Goal: Transaction & Acquisition: Download file/media

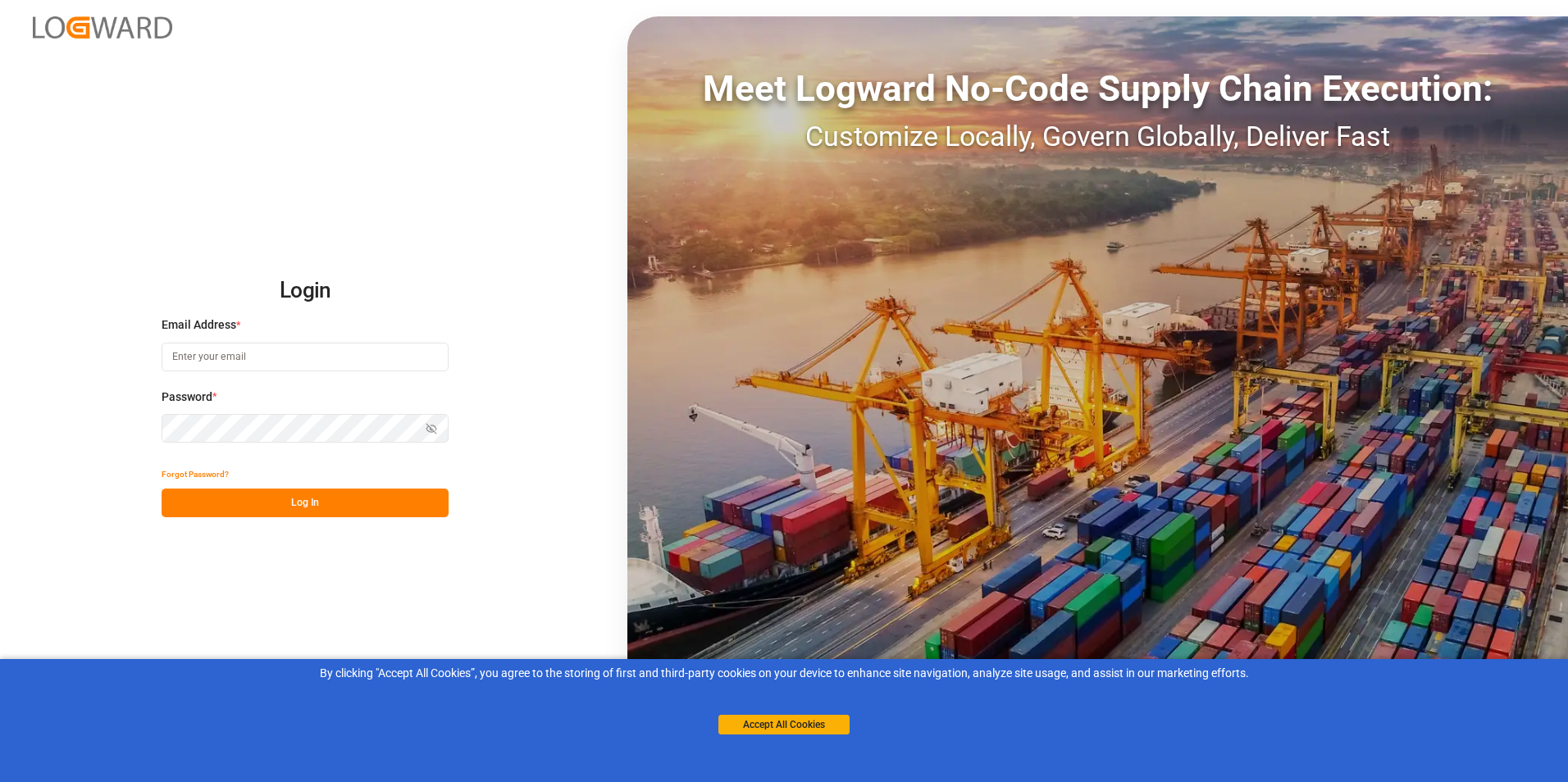
type input "[PERSON_NAME][EMAIL_ADDRESS][DOMAIN_NAME]"
click at [299, 508] on button "Log In" at bounding box center [305, 503] width 287 height 29
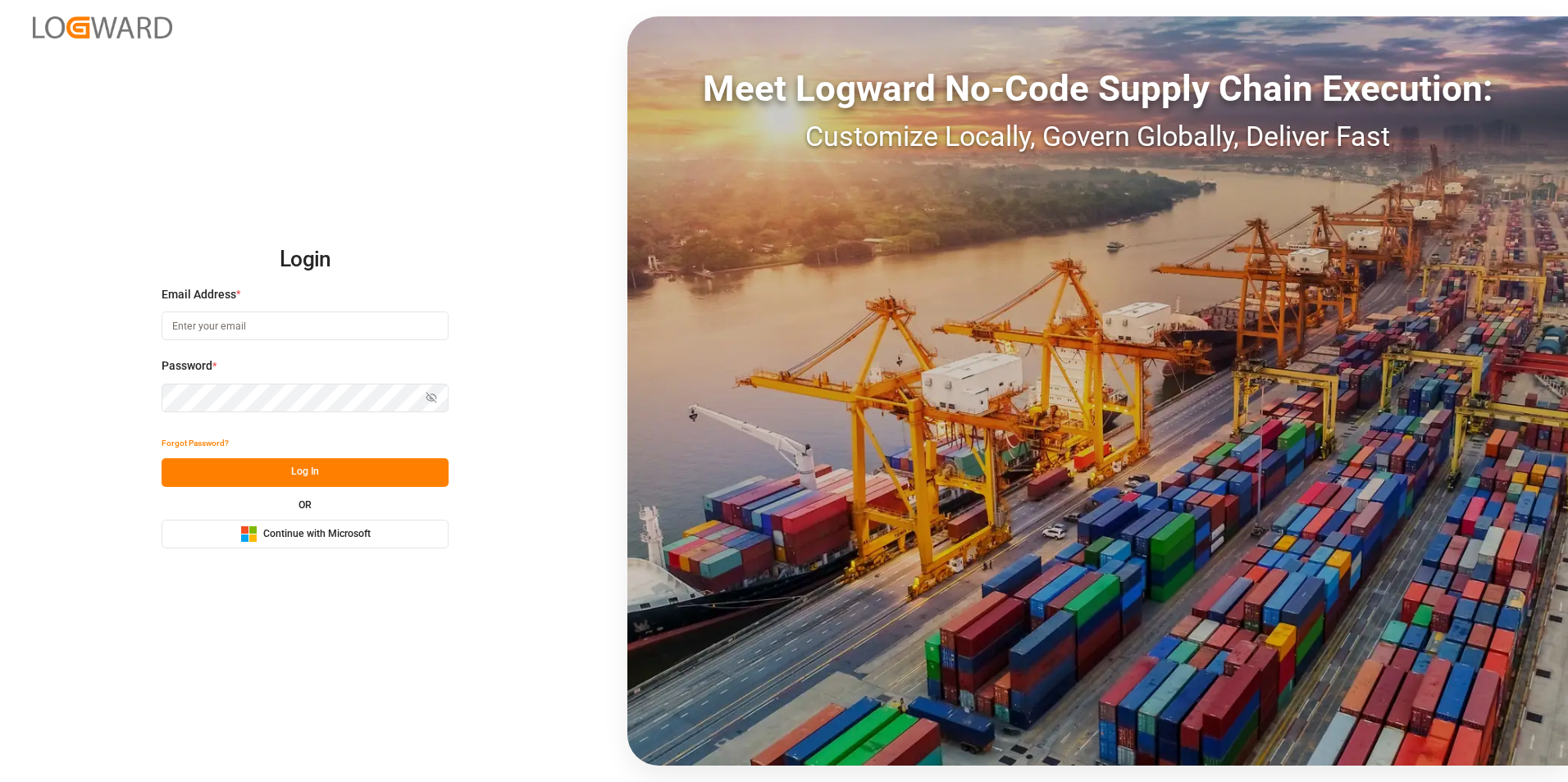
type input "[PERSON_NAME][EMAIL_ADDRESS][DOMAIN_NAME]"
click at [299, 472] on button "Log In" at bounding box center [305, 473] width 287 height 29
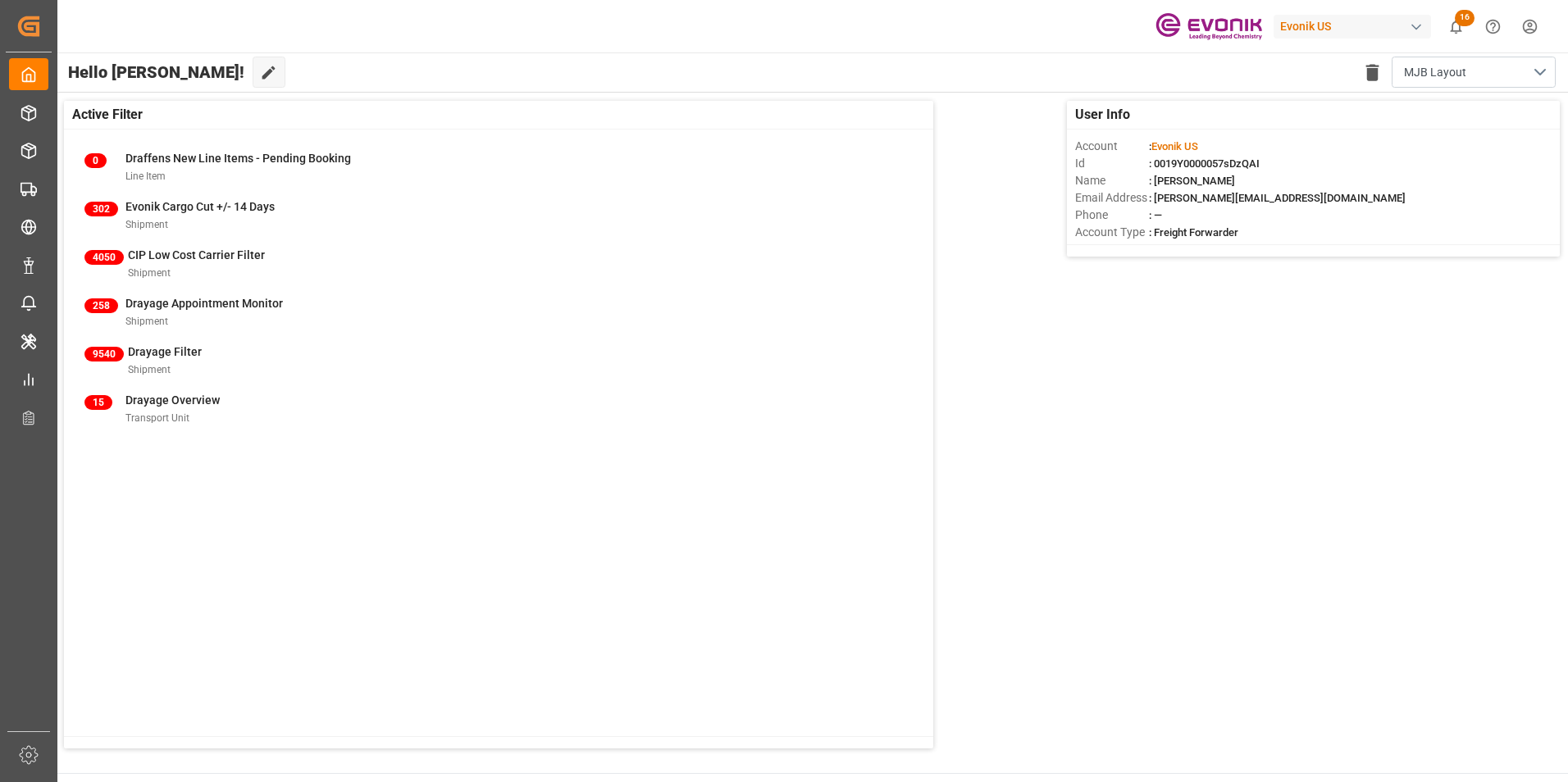
click at [900, 15] on div "Evonik US 16 Notifications Only show unread All Mark all categories read Downlo…" at bounding box center [807, 26] width 1522 height 53
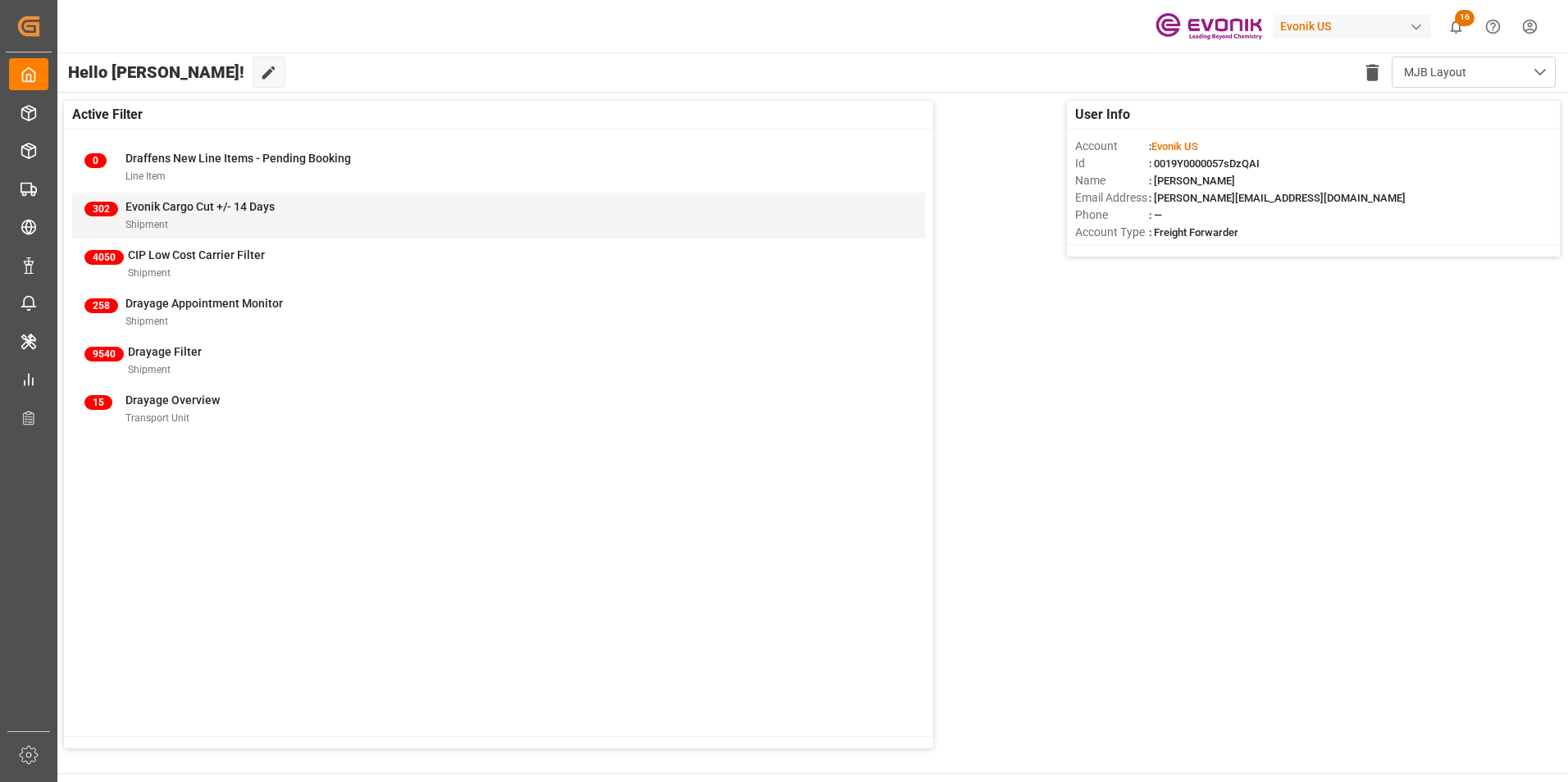
click at [171, 206] on span "Evonik Cargo Cut +/- 14 Days" at bounding box center [199, 207] width 149 height 13
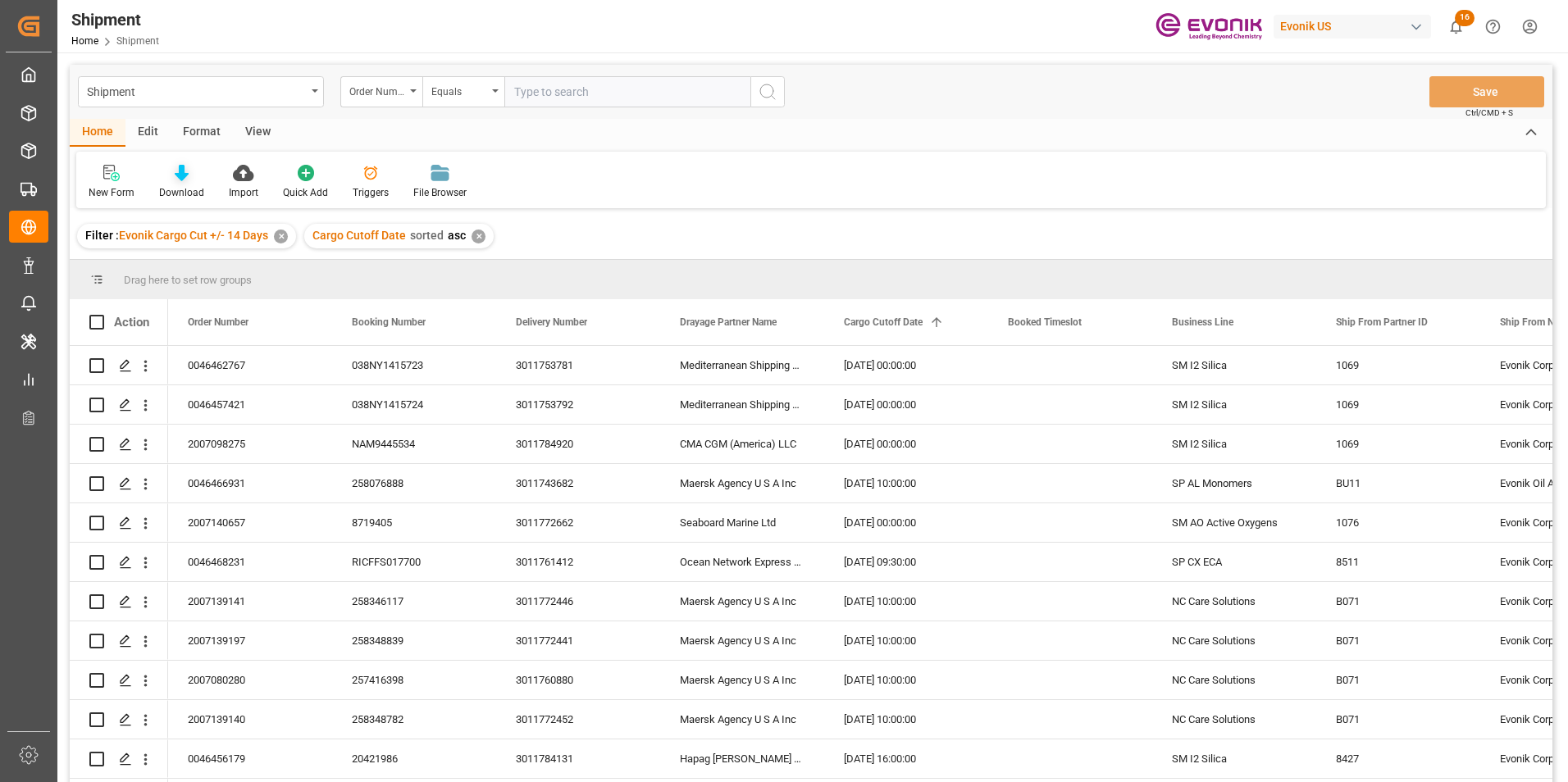
click at [176, 169] on icon at bounding box center [182, 172] width 13 height 16
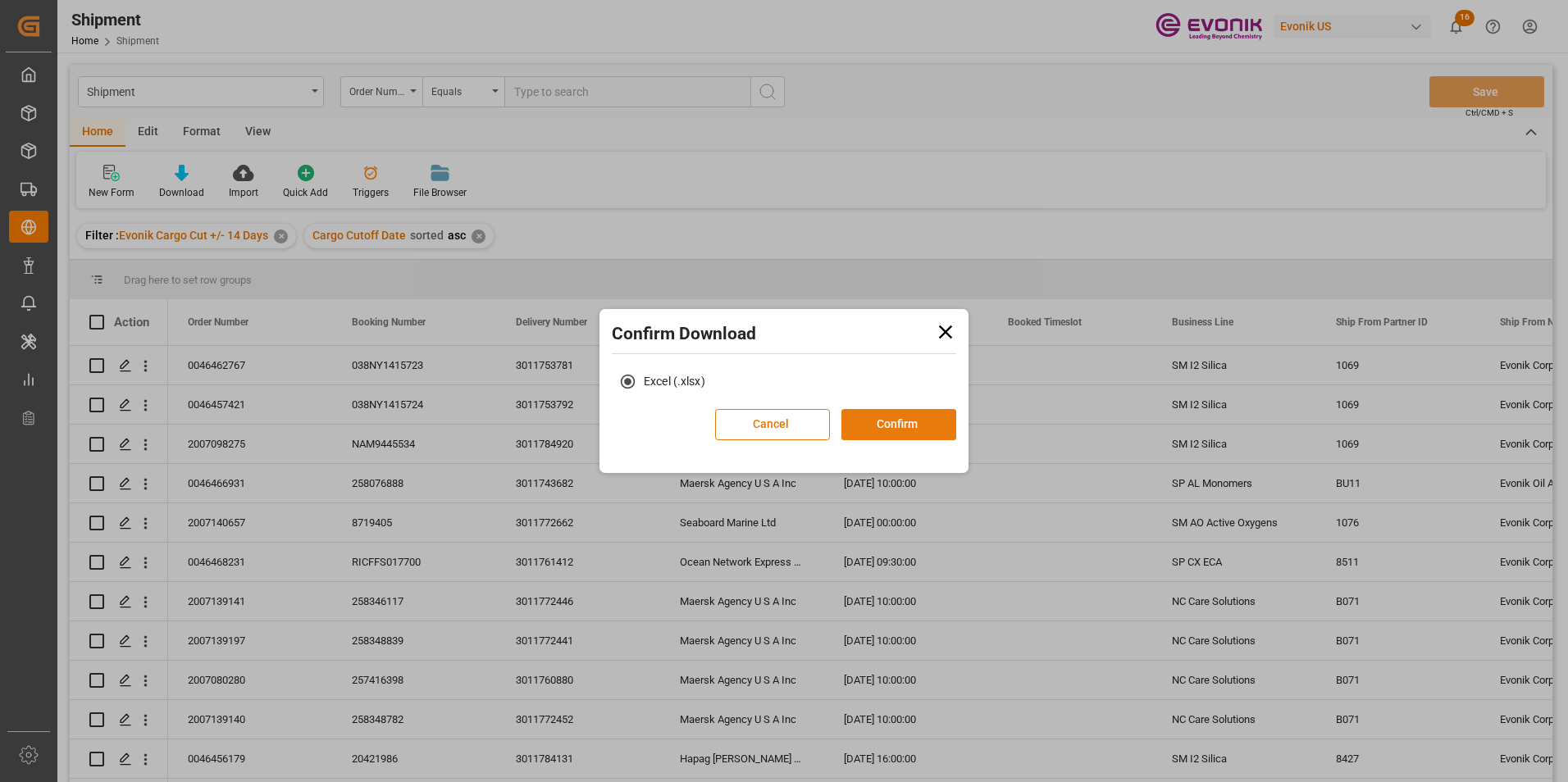
click at [901, 421] on button "Confirm" at bounding box center [898, 424] width 114 height 31
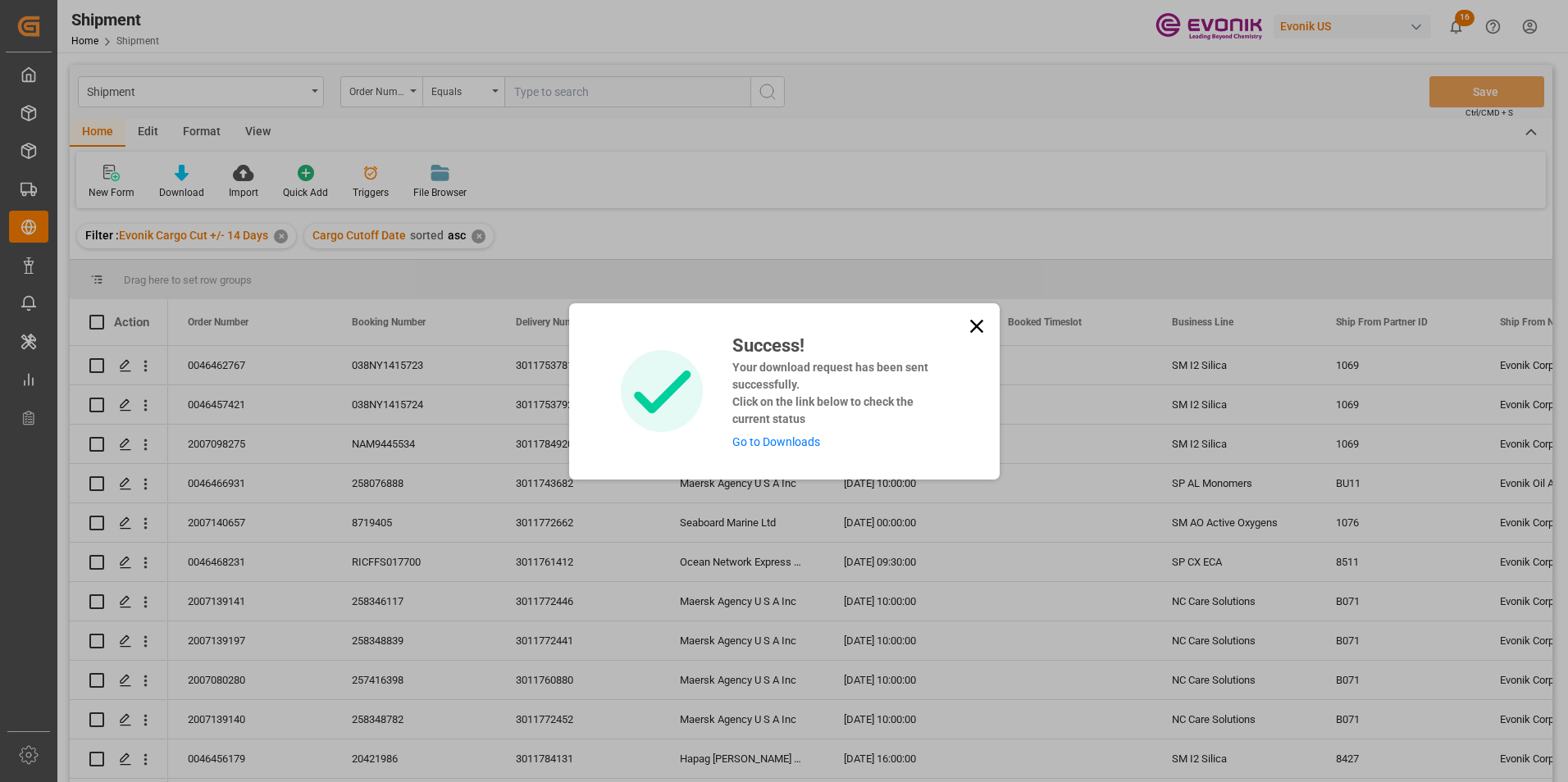
click at [783, 440] on link "Go to Downloads" at bounding box center [775, 442] width 88 height 13
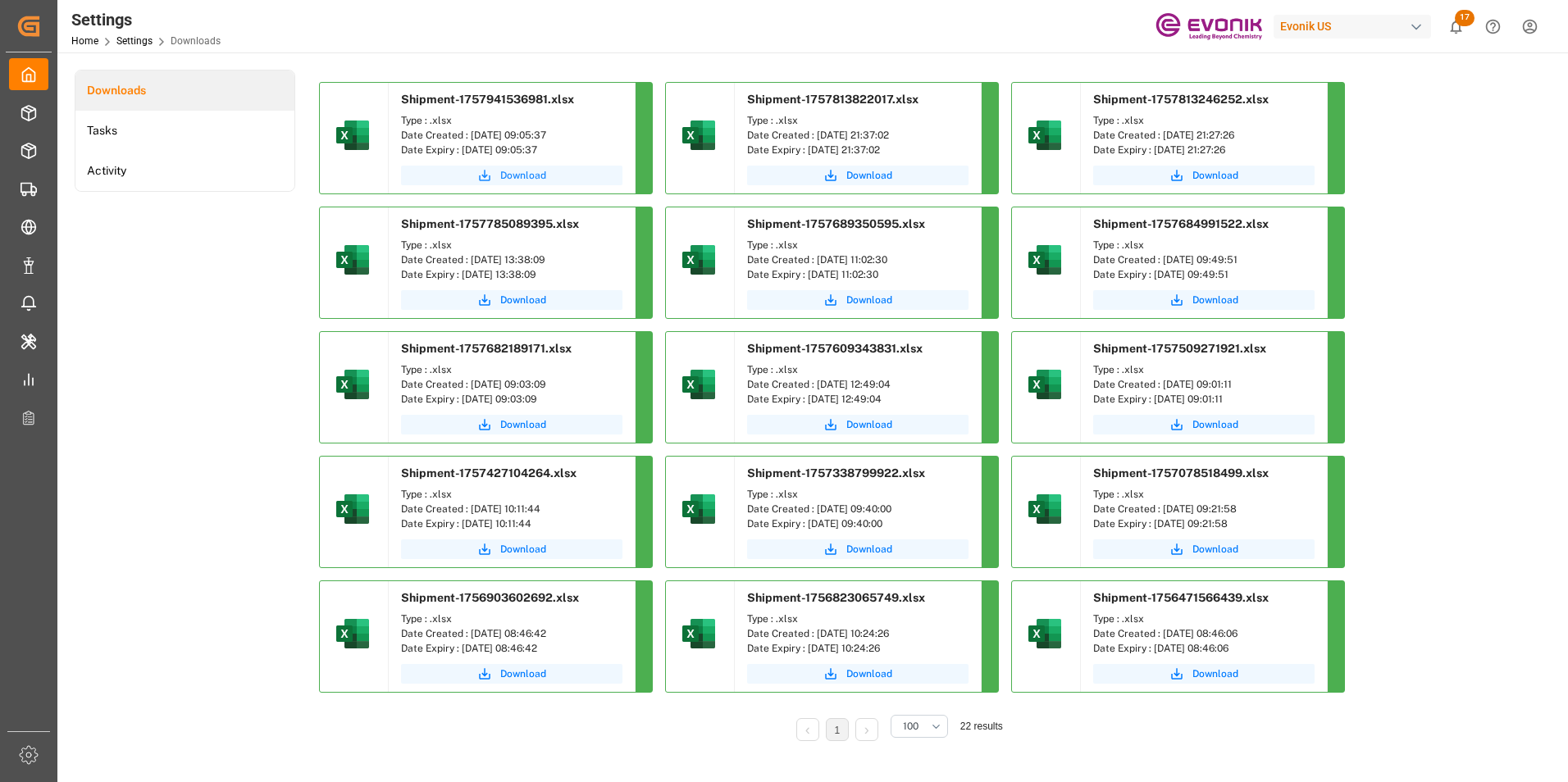
click at [515, 173] on span "Download" at bounding box center [523, 175] width 46 height 14
